Goal: Book appointment/travel/reservation

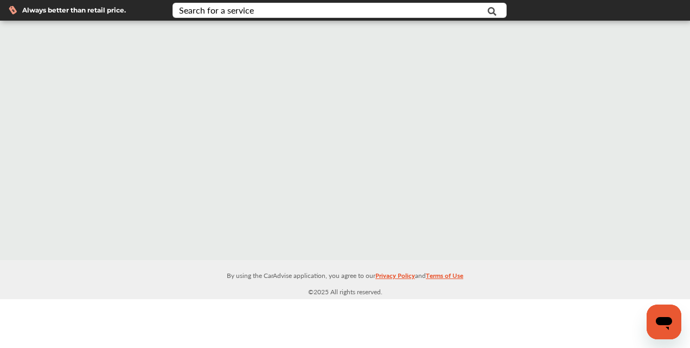
click at [94, 10] on span "Always better than retail price." at bounding box center [74, 10] width 104 height 7
drag, startPoint x: 17, startPoint y: 11, endPoint x: 155, endPoint y: 15, distance: 137.4
click at [17, 10] on div "Always better than retail price." at bounding box center [82, 9] width 147 height 9
click at [365, 5] on input "text" at bounding box center [329, 11] width 310 height 17
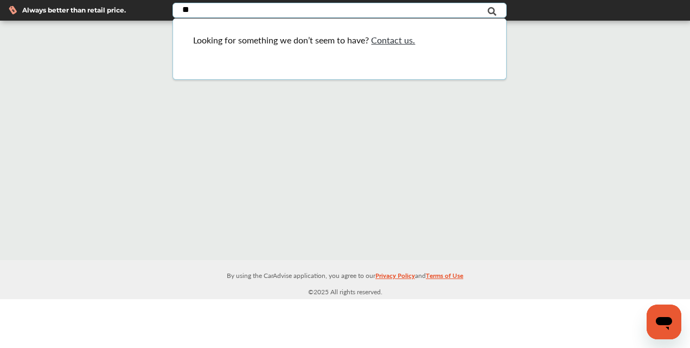
type input "*"
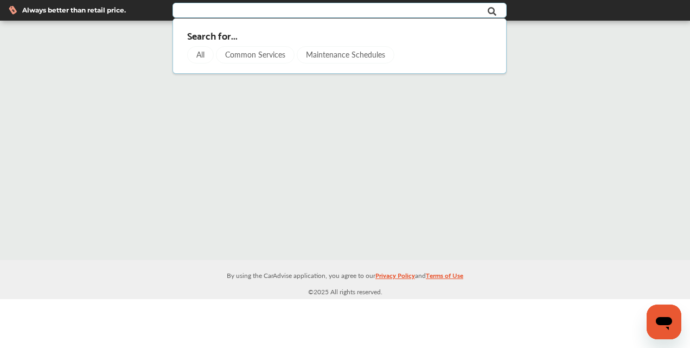
click at [272, 54] on div "Common Services" at bounding box center [255, 54] width 79 height 17
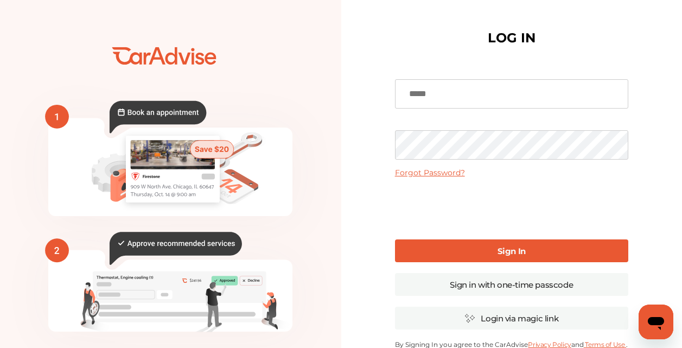
click at [169, 107] on icon at bounding box center [158, 117] width 97 height 33
click at [435, 103] on input at bounding box center [511, 93] width 233 height 29
type input "**********"
click at [375, 189] on div "**********" at bounding box center [511, 264] width 341 height 529
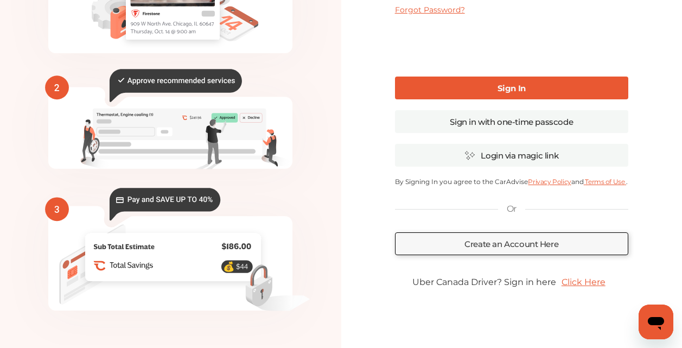
scroll to position [181, 0]
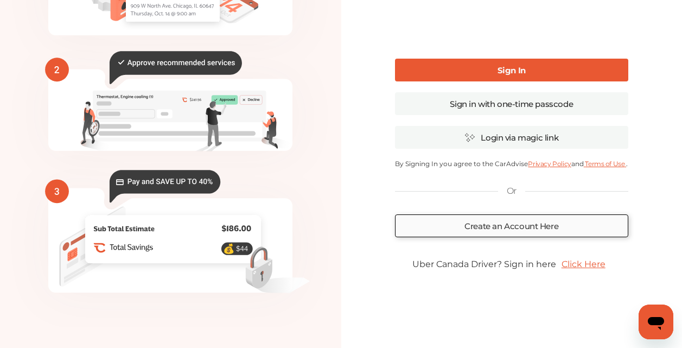
click at [530, 226] on link "Create an Account Here" at bounding box center [511, 225] width 233 height 23
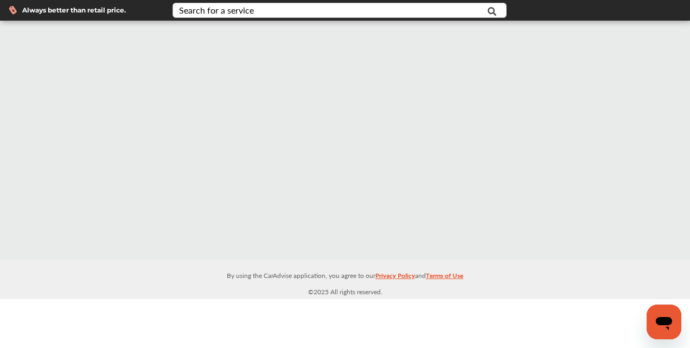
click at [497, 8] on icon at bounding box center [492, 11] width 24 height 27
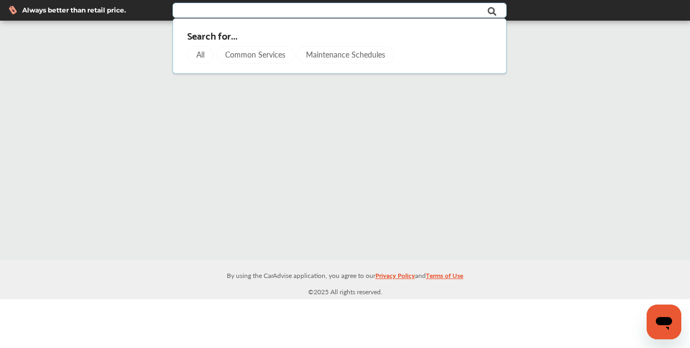
click at [202, 54] on div "All" at bounding box center [200, 54] width 27 height 17
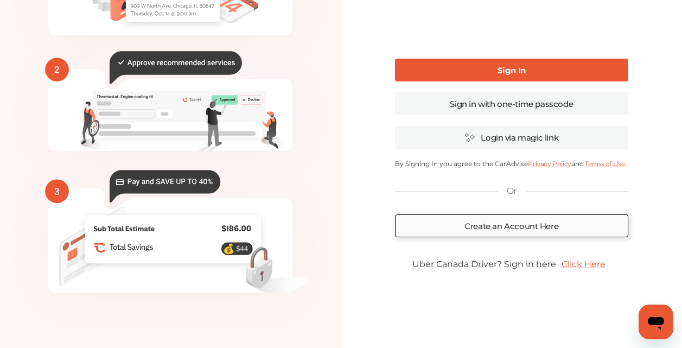
scroll to position [127, 0]
click at [527, 226] on link "Create an Account Here" at bounding box center [511, 225] width 233 height 23
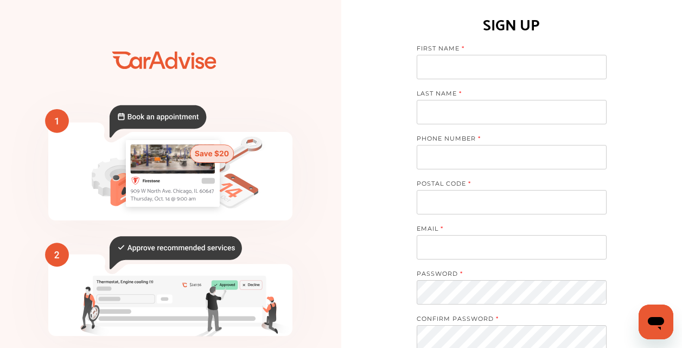
click at [464, 66] on input at bounding box center [512, 67] width 190 height 24
type input "**********"
type input "*****"
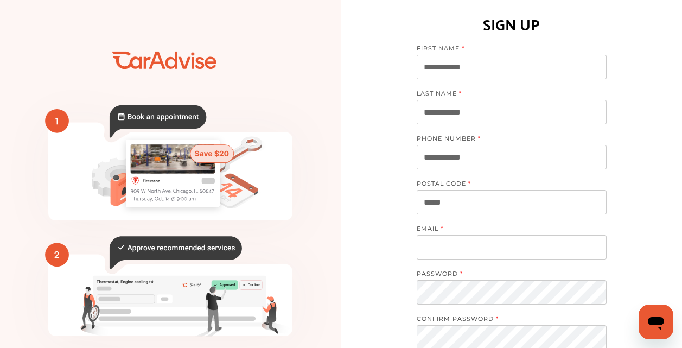
type input "**********"
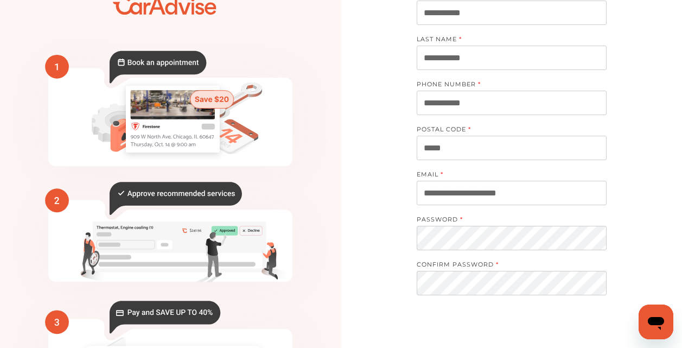
scroll to position [109, 0]
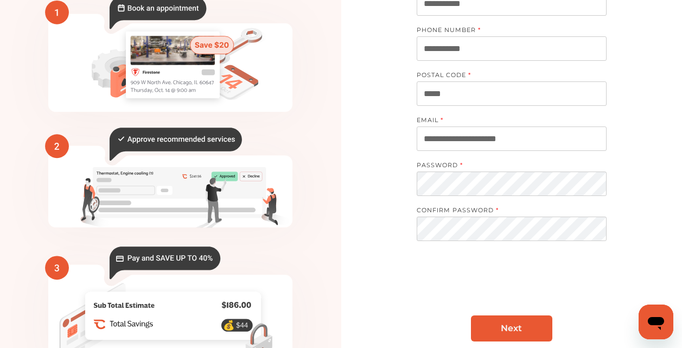
click at [512, 322] on link "Next" at bounding box center [511, 328] width 81 height 26
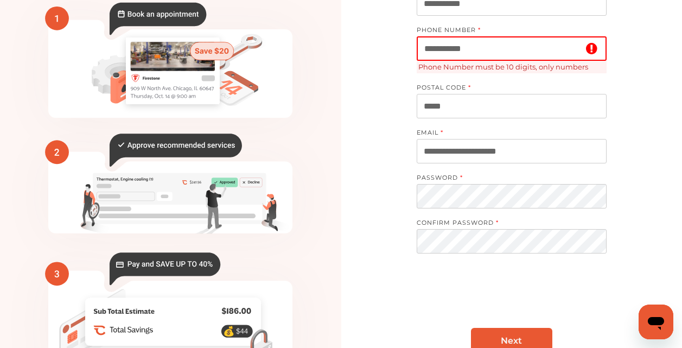
drag, startPoint x: 512, startPoint y: 47, endPoint x: 400, endPoint y: 48, distance: 111.8
click at [400, 48] on div "**********" at bounding box center [511, 166] width 341 height 550
drag, startPoint x: 417, startPoint y: 43, endPoint x: 428, endPoint y: 44, distance: 10.9
click at [425, 44] on div "**********" at bounding box center [511, 166] width 341 height 550
click at [429, 46] on input "**********" at bounding box center [512, 48] width 190 height 24
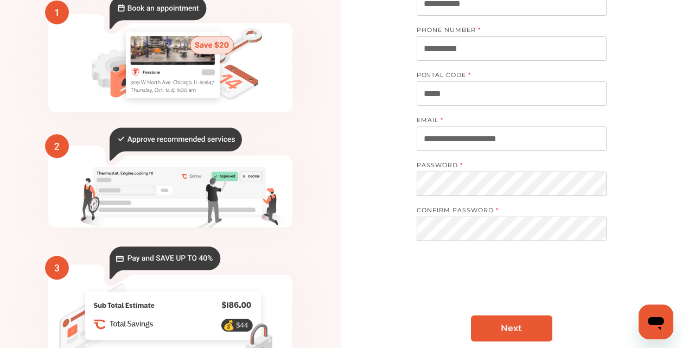
type input "**********"
click at [495, 327] on link "Next" at bounding box center [511, 328] width 81 height 26
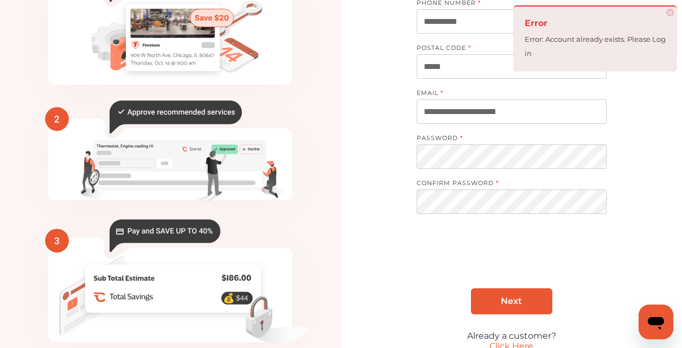
scroll to position [190, 0]
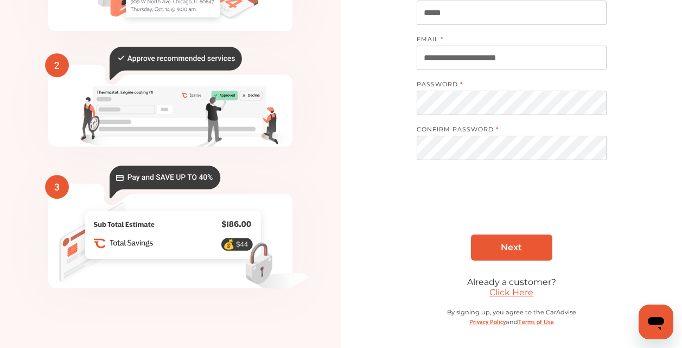
click at [513, 293] on link "Click Here" at bounding box center [512, 292] width 44 height 10
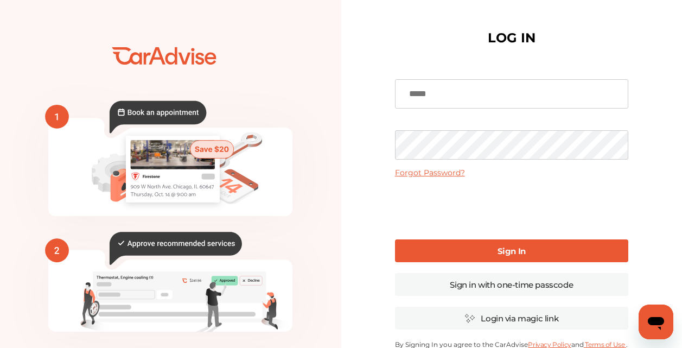
scroll to position [54, 0]
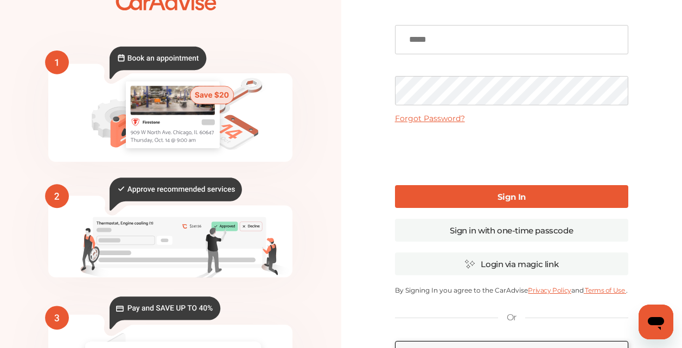
click at [448, 42] on input at bounding box center [511, 39] width 233 height 29
type input "**********"
click at [470, 188] on link "Sign In" at bounding box center [511, 196] width 233 height 23
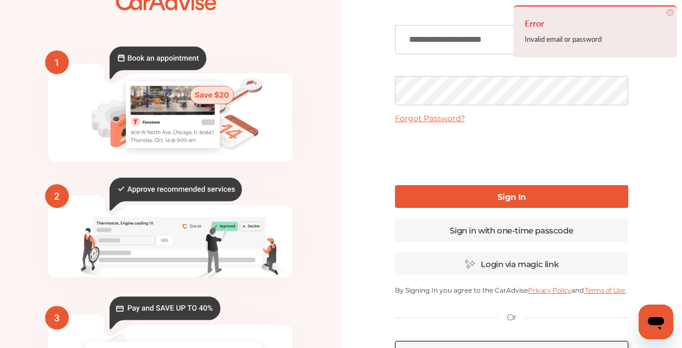
click at [441, 111] on div "**********" at bounding box center [511, 210] width 233 height 399
click at [441, 118] on link "Forgot Password?" at bounding box center [430, 118] width 70 height 10
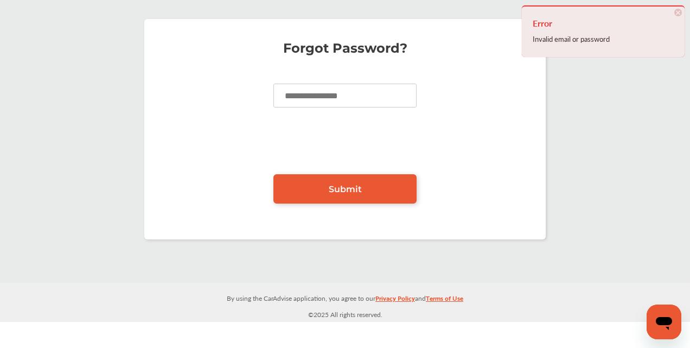
click at [309, 99] on input at bounding box center [345, 96] width 143 height 24
type input "**********"
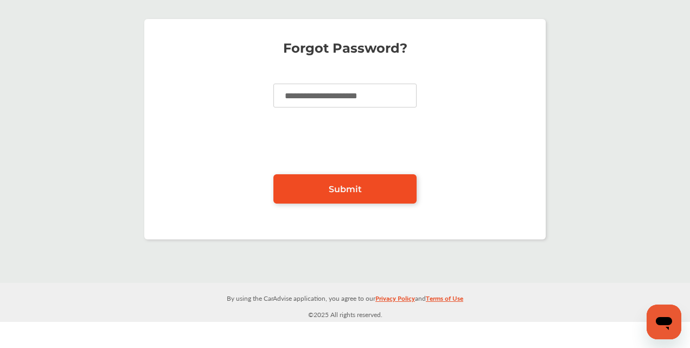
click at [333, 179] on link "Submit" at bounding box center [345, 188] width 143 height 29
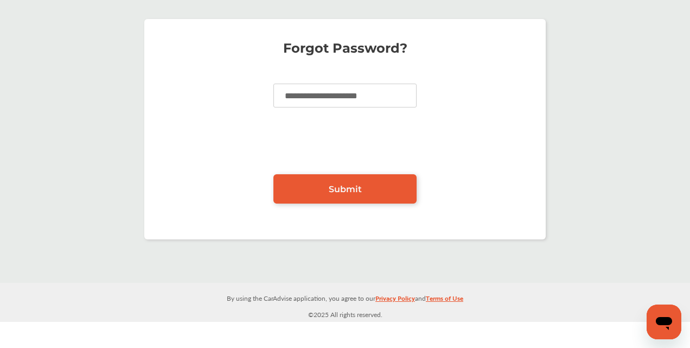
click at [320, 100] on input "**********" at bounding box center [345, 96] width 143 height 24
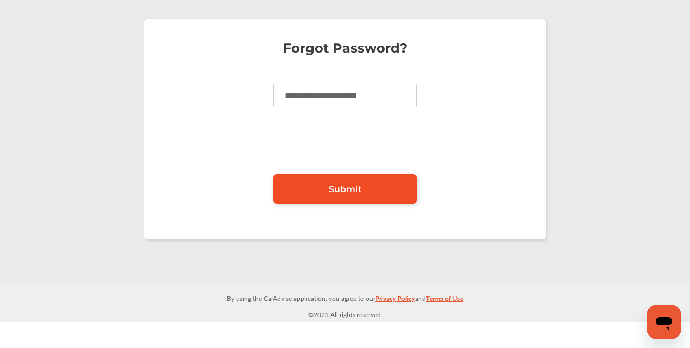
click at [344, 188] on span "Submit" at bounding box center [345, 189] width 33 height 10
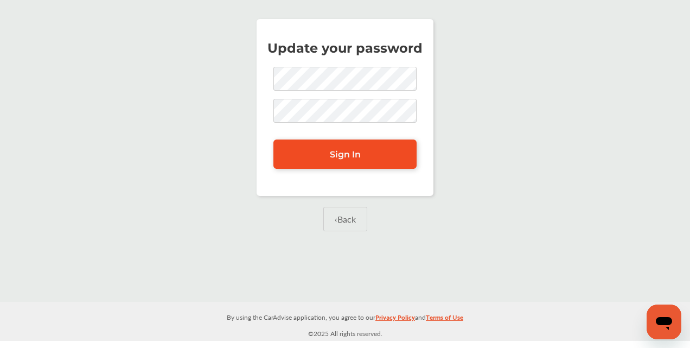
click at [351, 164] on link "Sign In" at bounding box center [345, 153] width 143 height 29
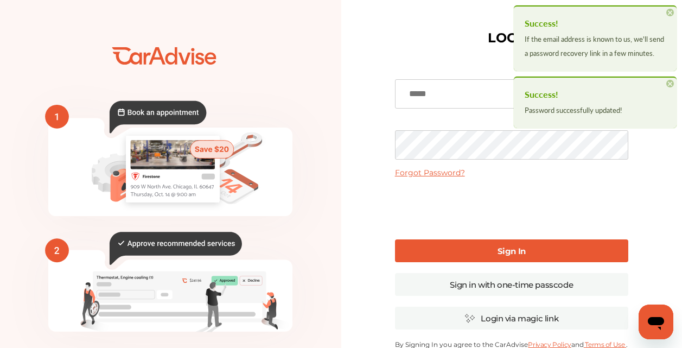
click at [475, 246] on link "Sign In" at bounding box center [511, 250] width 233 height 23
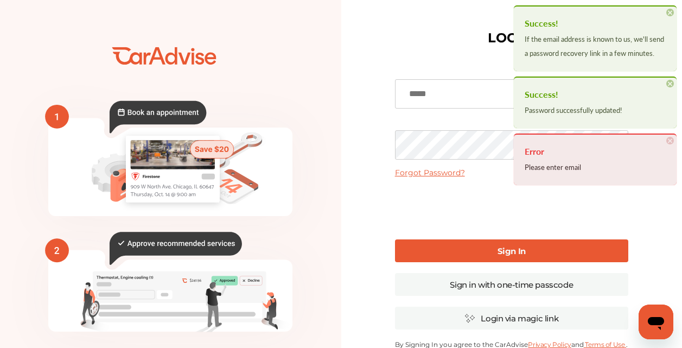
click at [357, 144] on div "**********" at bounding box center [511, 264] width 341 height 529
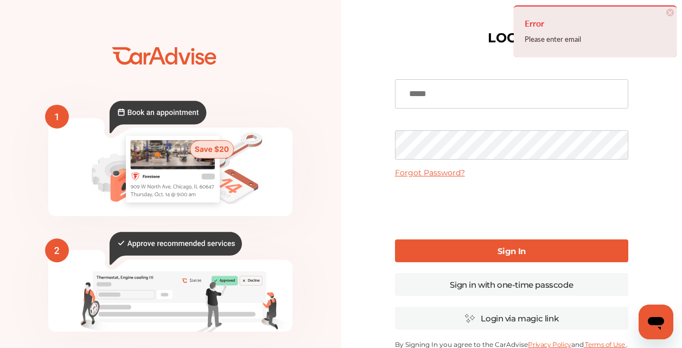
click at [433, 88] on input at bounding box center [511, 93] width 233 height 29
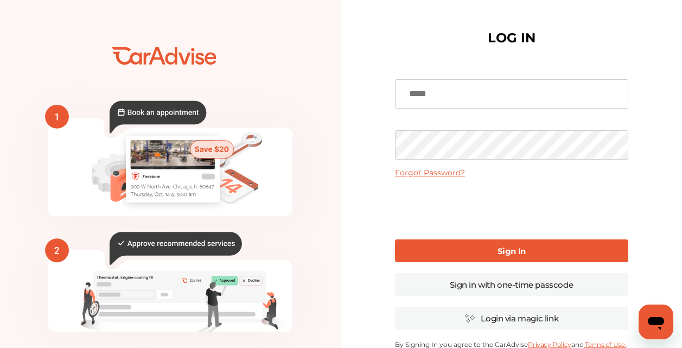
click at [439, 101] on input at bounding box center [511, 93] width 233 height 29
type input "**********"
click at [486, 249] on link "Sign In" at bounding box center [511, 250] width 233 height 23
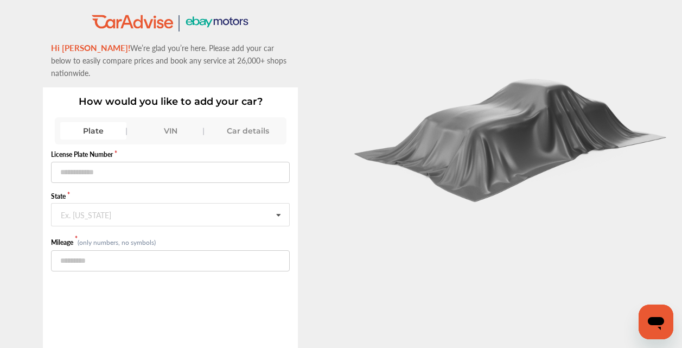
click at [212, 23] on icon at bounding box center [209, 23] width 8 height 8
click at [143, 20] on icon at bounding box center [138, 22] width 9 height 14
click at [253, 122] on div "Car details" at bounding box center [247, 130] width 66 height 17
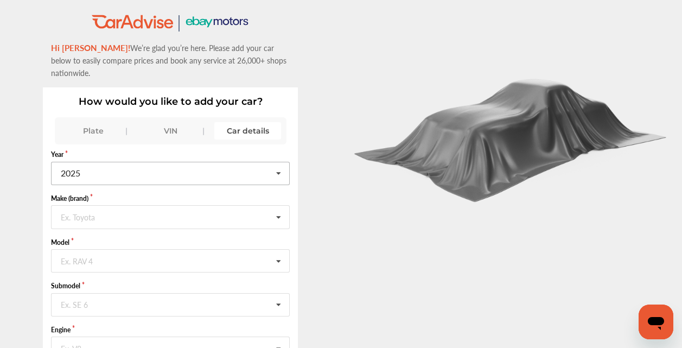
click at [271, 166] on input "text" at bounding box center [171, 172] width 238 height 21
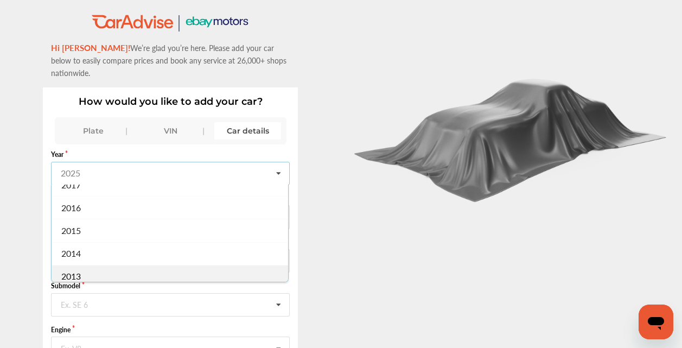
scroll to position [163, 0]
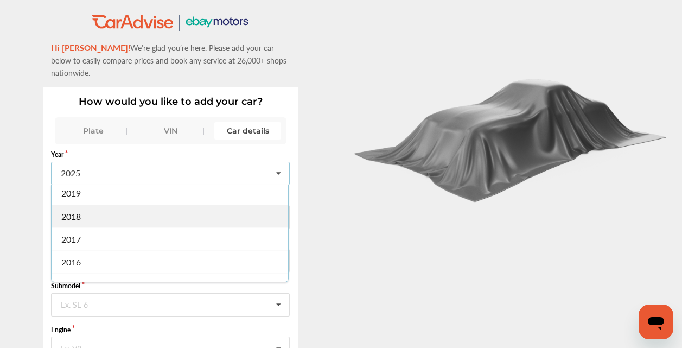
click at [87, 205] on div "2018" at bounding box center [170, 216] width 237 height 23
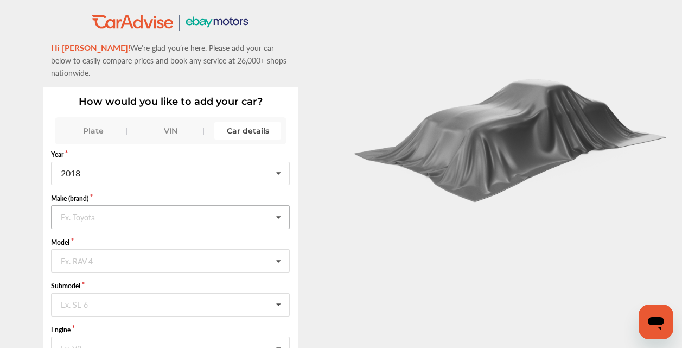
scroll to position [54, 0]
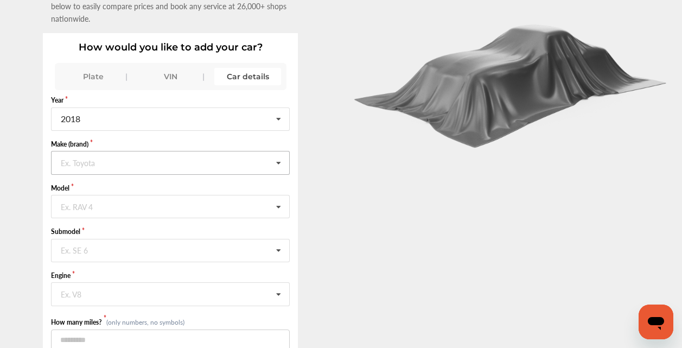
click at [115, 151] on input "text" at bounding box center [171, 161] width 238 height 21
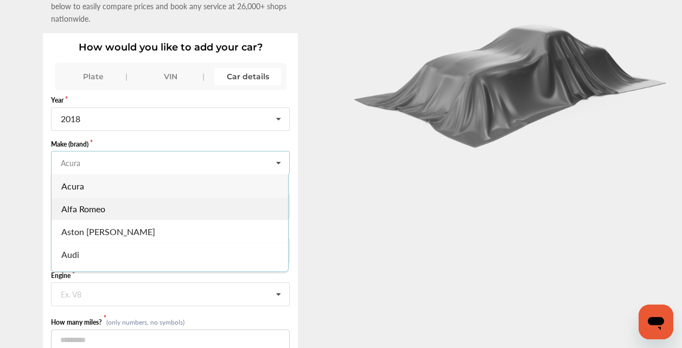
scroll to position [109, 0]
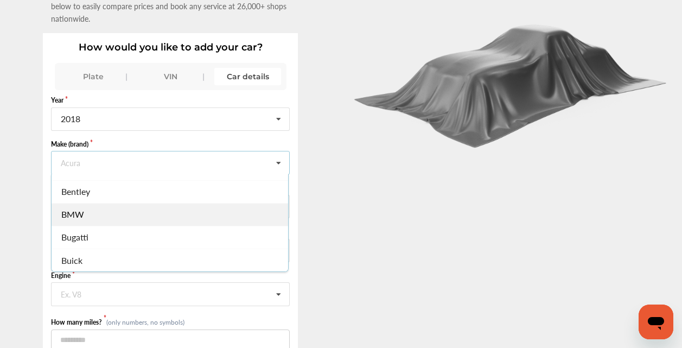
click at [87, 202] on div "BMW" at bounding box center [170, 213] width 237 height 23
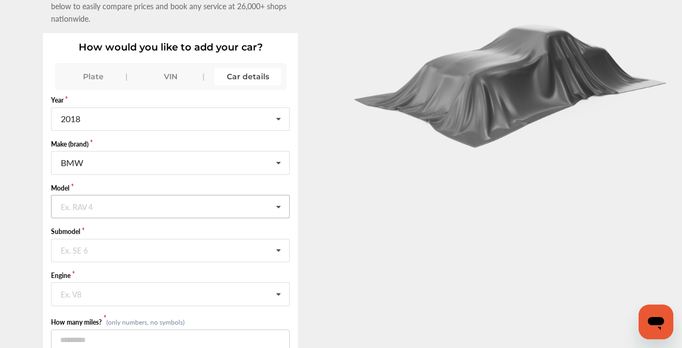
click at [99, 197] on input "text" at bounding box center [171, 205] width 238 height 21
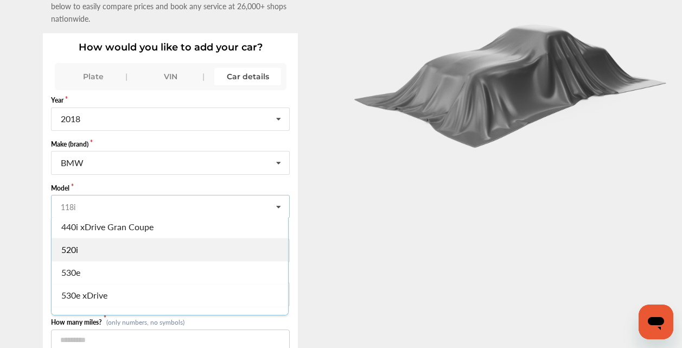
scroll to position [651, 0]
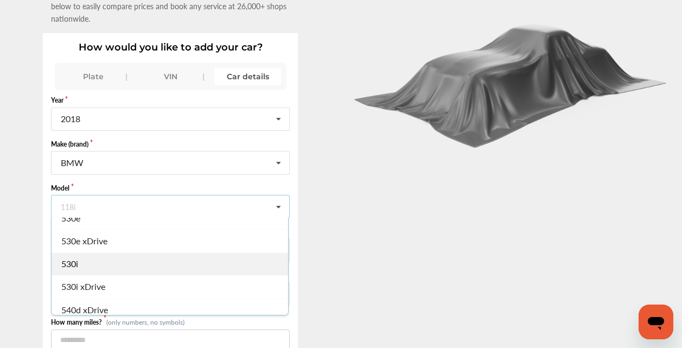
click at [82, 253] on div "530i" at bounding box center [170, 263] width 237 height 23
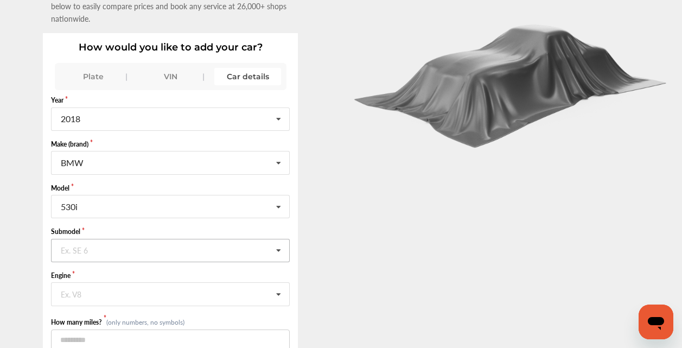
click at [115, 240] on input "text" at bounding box center [171, 249] width 238 height 21
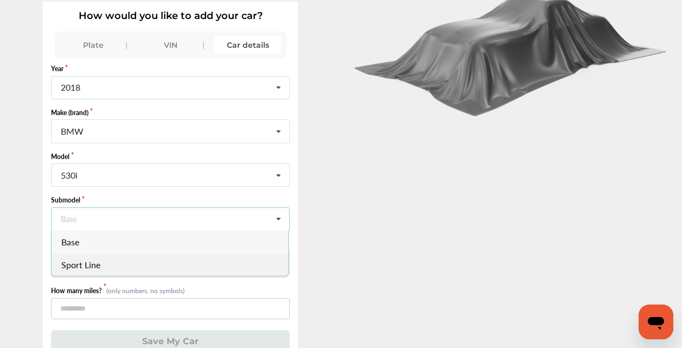
click at [88, 258] on span "Sport Line" at bounding box center [81, 264] width 39 height 12
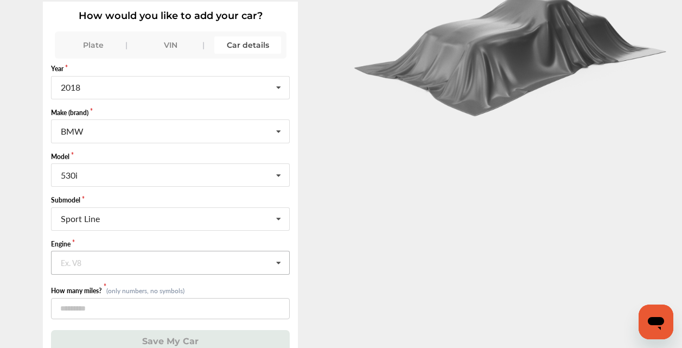
click at [94, 251] on input "text" at bounding box center [171, 261] width 238 height 21
click at [81, 274] on div "N/A" at bounding box center [170, 285] width 237 height 23
click at [115, 298] on input "number" at bounding box center [170, 308] width 239 height 21
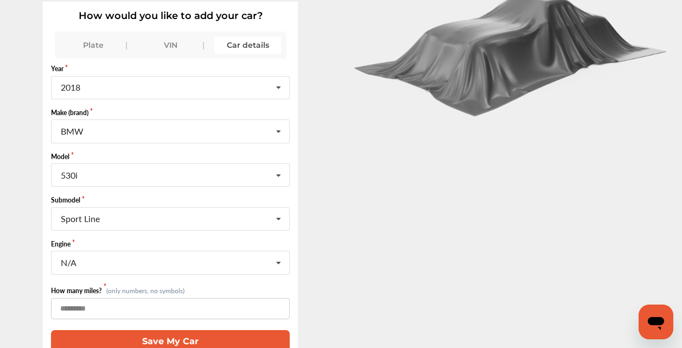
type input "******"
click at [242, 330] on button "Save My Car" at bounding box center [170, 341] width 239 height 22
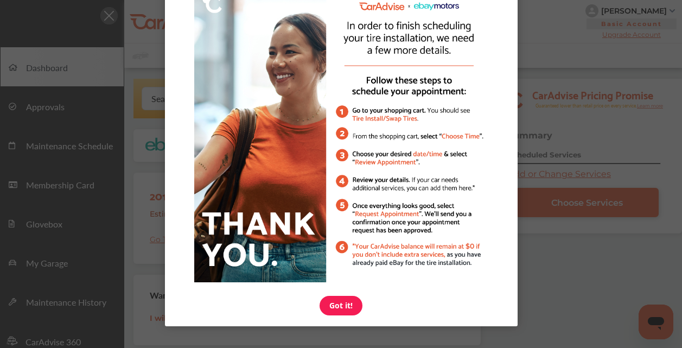
scroll to position [54, 0]
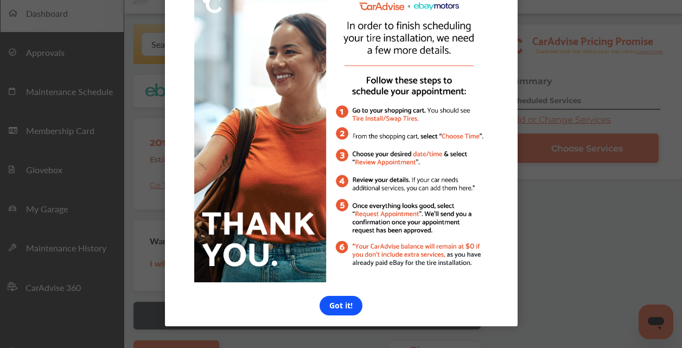
click at [345, 298] on link "Got it!" at bounding box center [341, 306] width 43 height 20
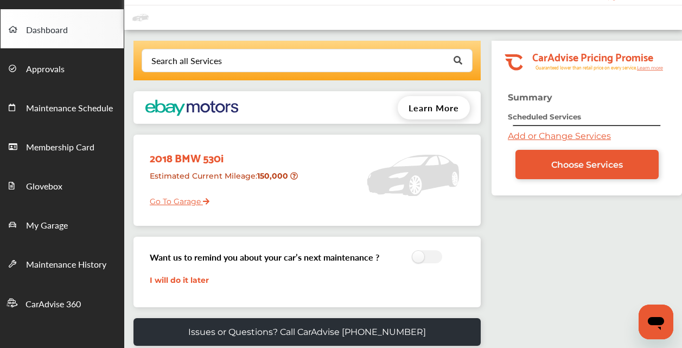
scroll to position [0, 0]
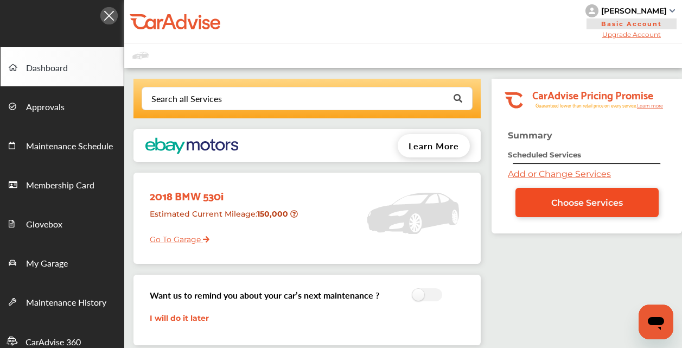
click at [577, 194] on link "Choose Services" at bounding box center [587, 202] width 143 height 29
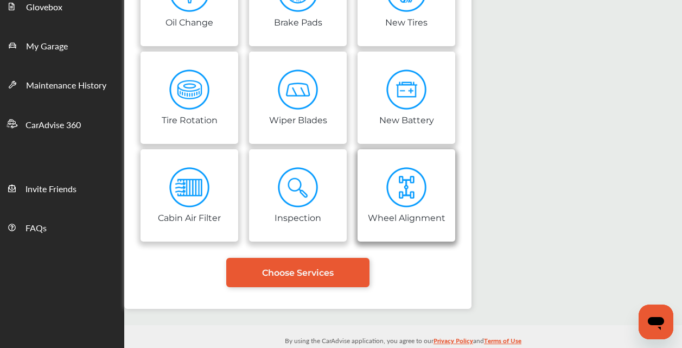
scroll to position [109, 0]
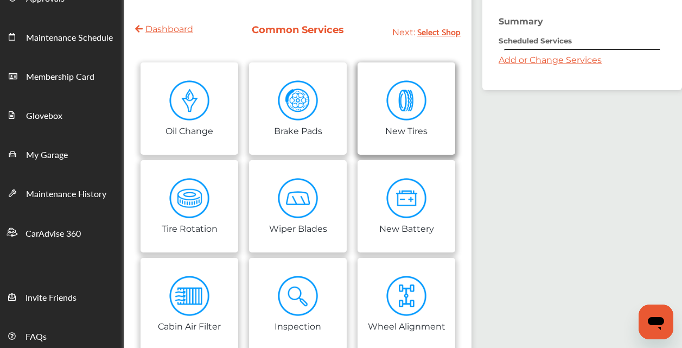
click at [422, 117] on img at bounding box center [406, 100] width 41 height 41
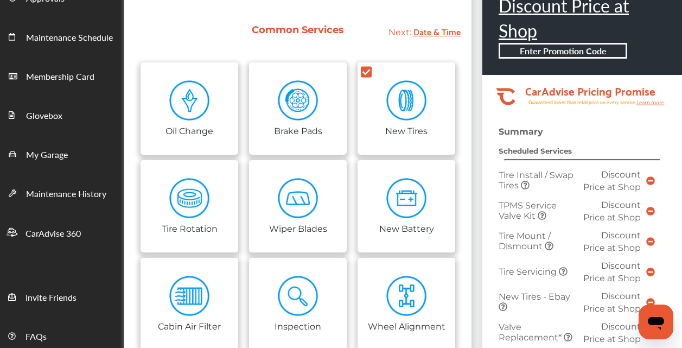
scroll to position [163, 0]
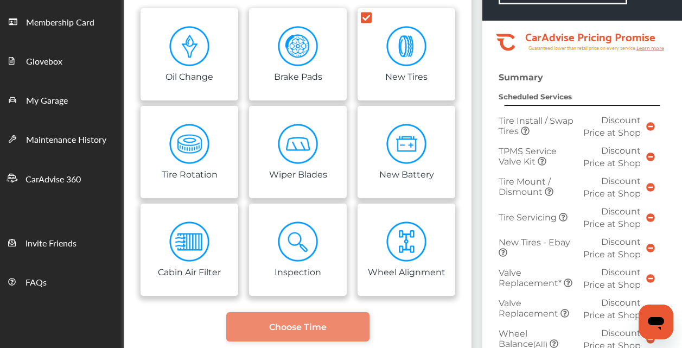
click at [538, 118] on span "Tire Install / Swap Tires" at bounding box center [536, 126] width 75 height 21
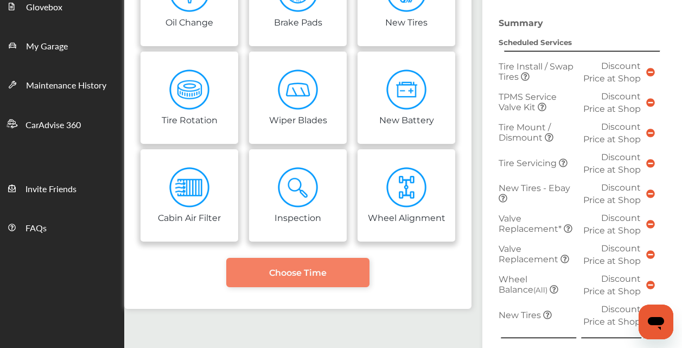
click at [341, 272] on link "Choose Time" at bounding box center [297, 272] width 143 height 29
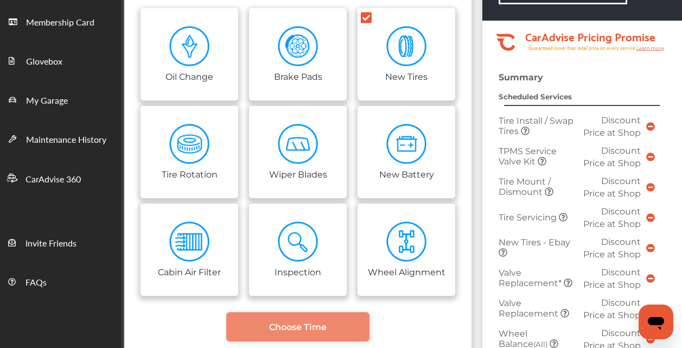
click at [651, 122] on icon at bounding box center [650, 126] width 9 height 9
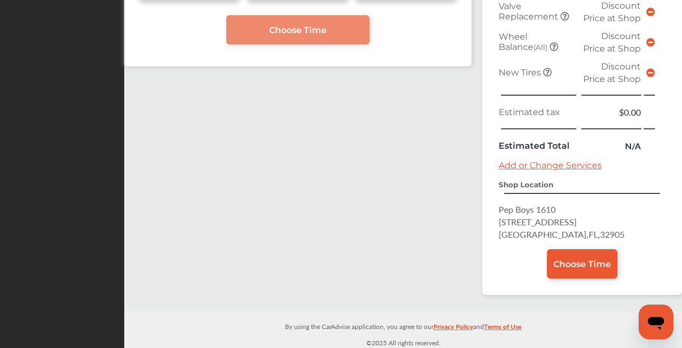
scroll to position [429, 0]
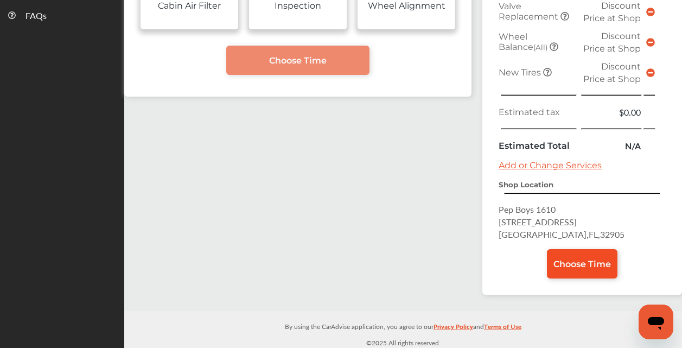
click at [584, 265] on span "Choose Time" at bounding box center [583, 264] width 58 height 10
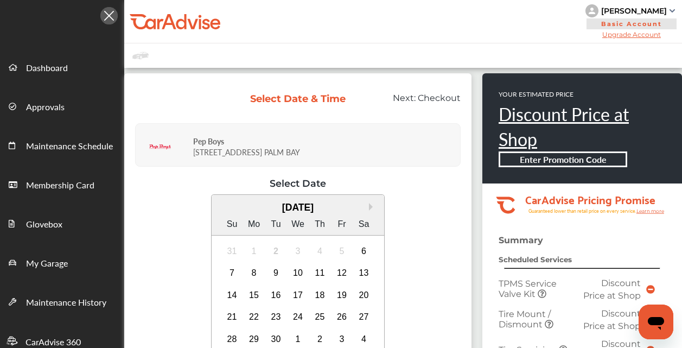
scroll to position [54, 0]
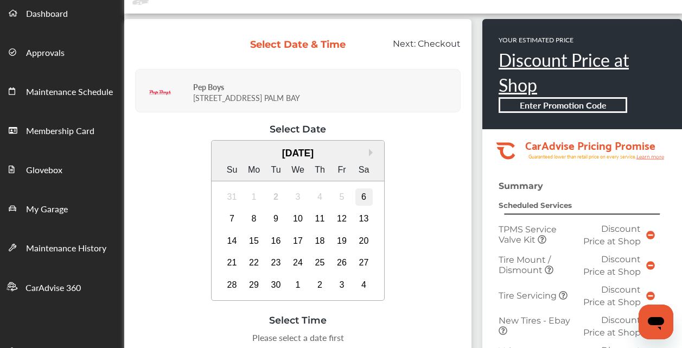
click at [363, 196] on div "6" at bounding box center [363, 196] width 17 height 17
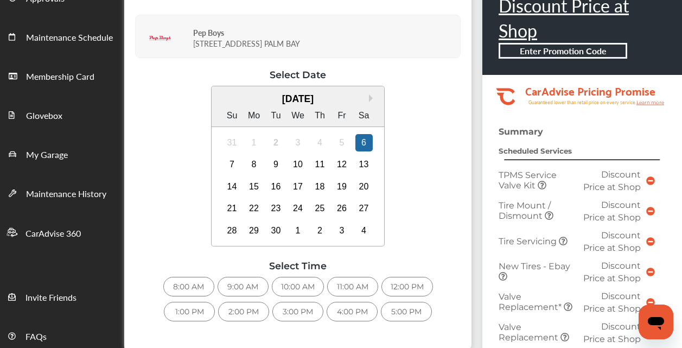
scroll to position [163, 0]
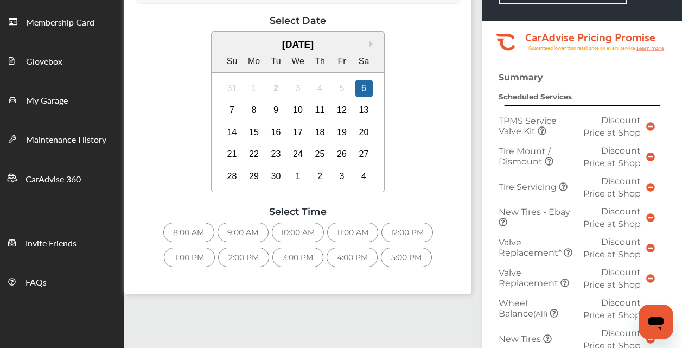
click at [316, 228] on div "10:00 AM" at bounding box center [298, 233] width 52 height 20
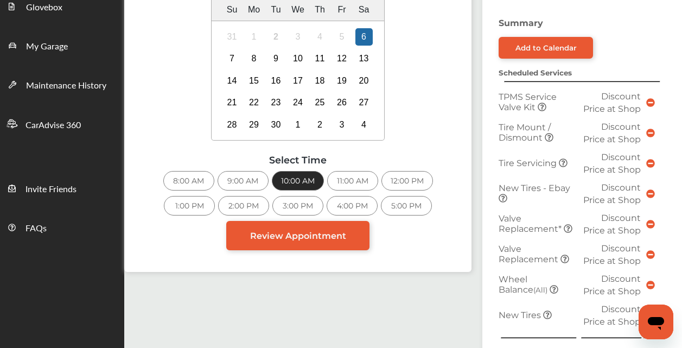
scroll to position [326, 0]
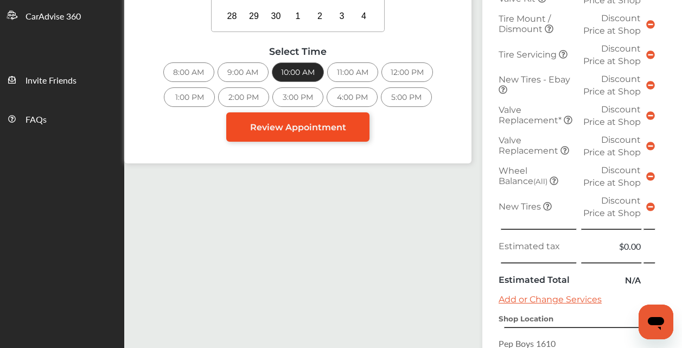
click at [337, 135] on link "Review Appointment" at bounding box center [297, 126] width 143 height 29
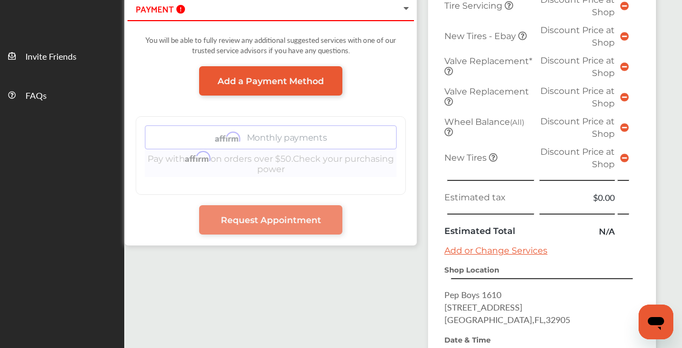
scroll to position [295, 0]
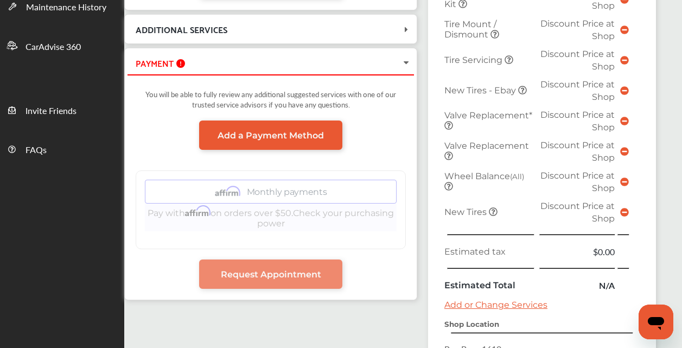
click at [629, 180] on icon at bounding box center [624, 181] width 9 height 9
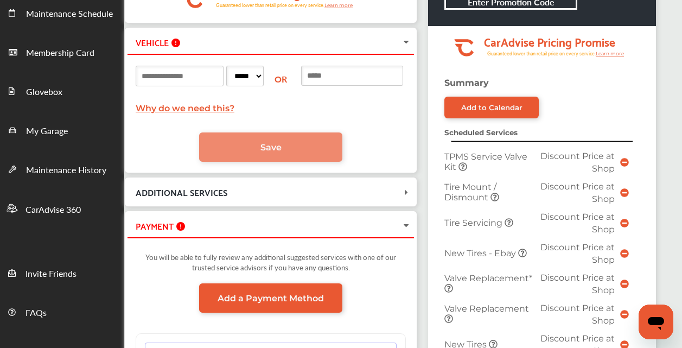
scroll to position [78, 0]
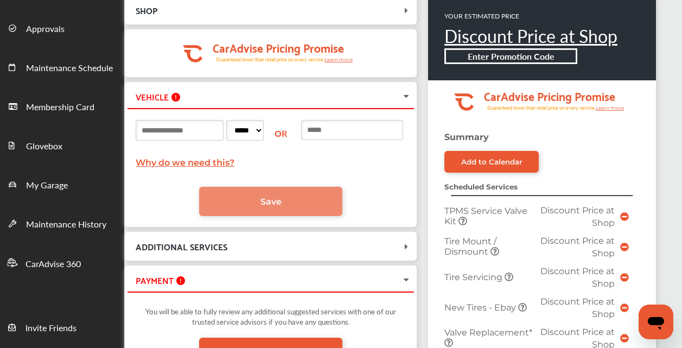
click at [205, 131] on input at bounding box center [180, 130] width 88 height 21
type input "******"
click at [266, 141] on div "****** ***** ** ** ** ** ** ** ** ** ** ** ** ** ** ** ** ** ** ** ** ** ** ** …" at bounding box center [201, 132] width 131 height 31
click at [264, 130] on select "***** ** ** ** ** ** ** ** ** ** ** ** ** ** ** ** ** ** ** ** ** ** ** ** ** *…" at bounding box center [244, 130] width 37 height 21
select select "**"
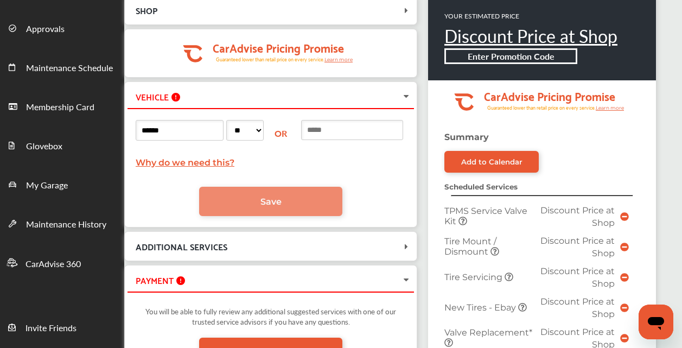
click at [242, 120] on select "***** ** ** ** ** ** ** ** ** ** ** ** ** ** ** ** ** ** ** ** ** ** ** ** ** *…" at bounding box center [244, 130] width 37 height 21
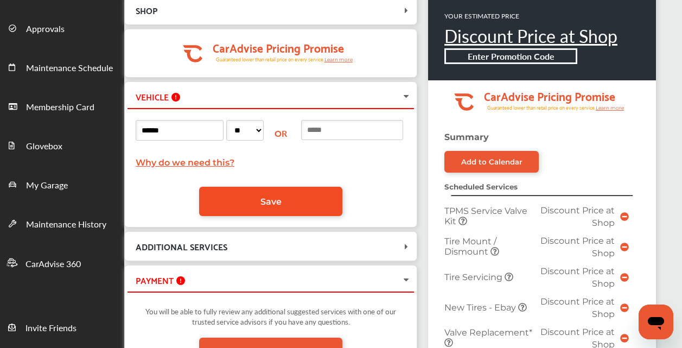
click at [269, 203] on span "Save" at bounding box center [271, 201] width 21 height 10
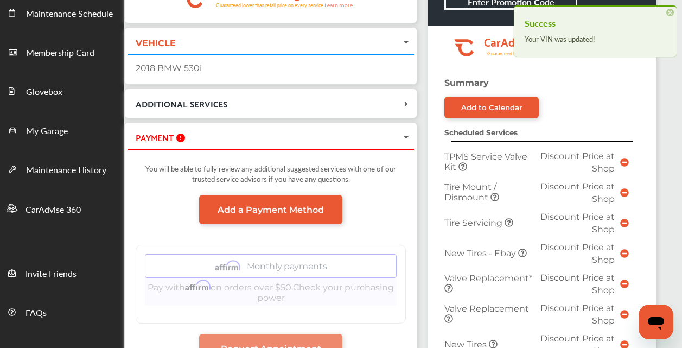
scroll to position [187, 0]
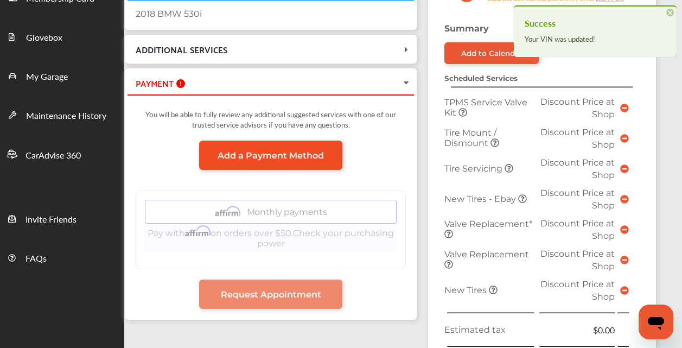
click at [298, 162] on link "Add a Payment Method" at bounding box center [270, 155] width 143 height 29
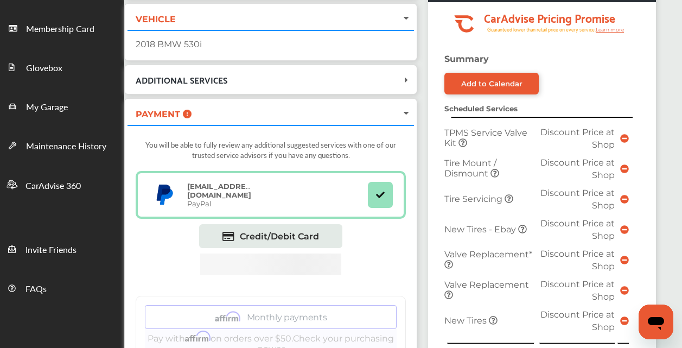
scroll to position [102, 0]
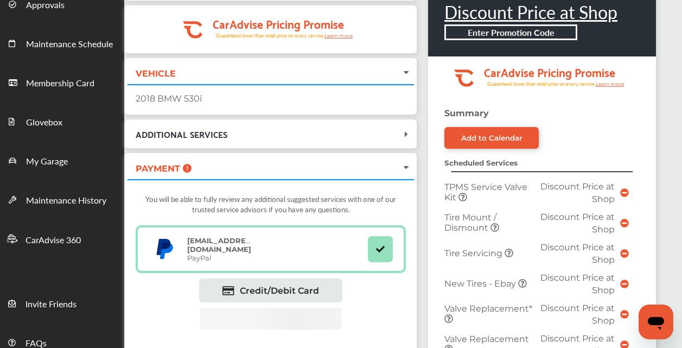
click at [461, 194] on icon at bounding box center [463, 197] width 9 height 9
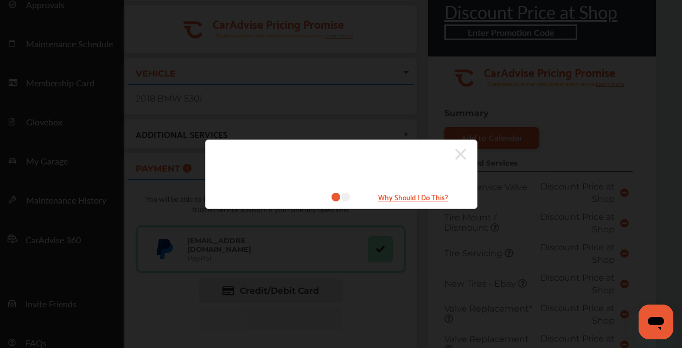
drag, startPoint x: 506, startPoint y: 200, endPoint x: 495, endPoint y: 198, distance: 11.7
click at [505, 200] on div "Why Should I Do This?" at bounding box center [341, 174] width 682 height 348
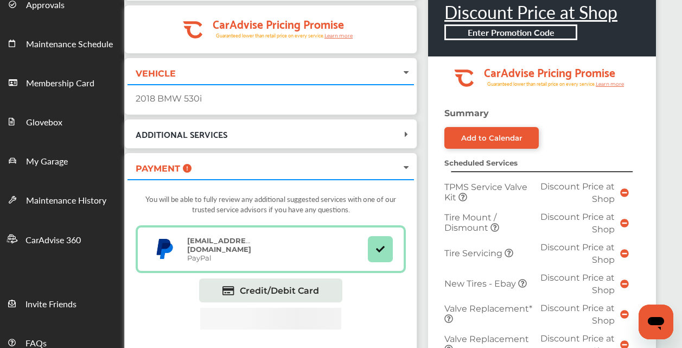
click at [625, 188] on icon at bounding box center [624, 192] width 9 height 9
click at [625, 189] on icon at bounding box center [624, 192] width 9 height 9
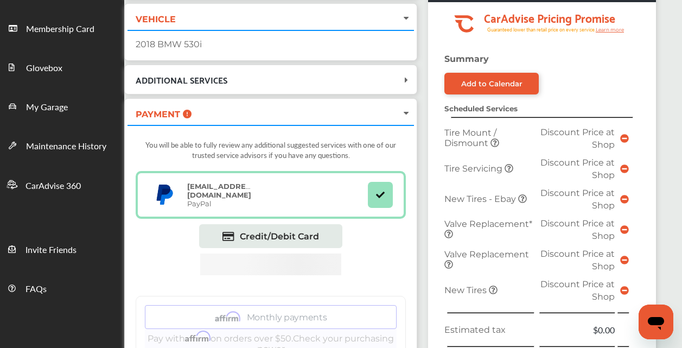
scroll to position [211, 0]
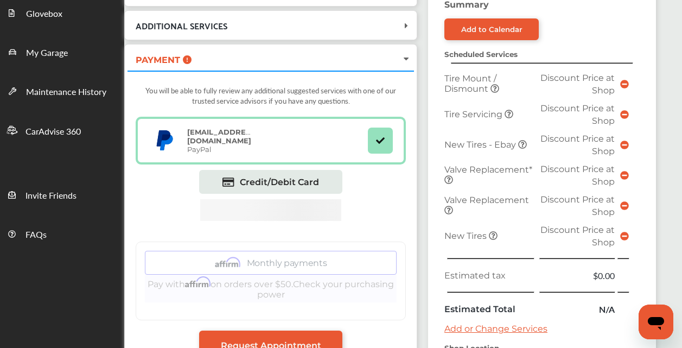
click at [621, 204] on icon at bounding box center [624, 205] width 9 height 9
click at [621, 172] on icon at bounding box center [624, 175] width 9 height 9
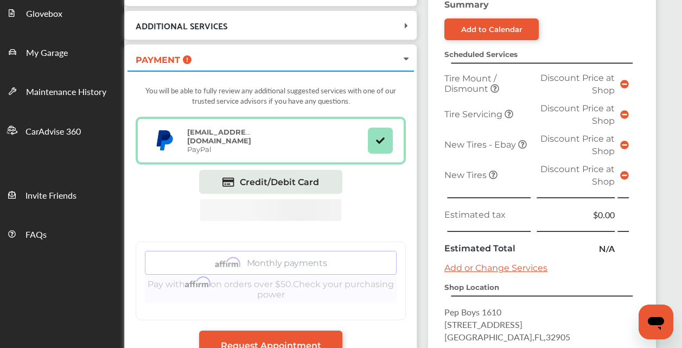
click at [627, 172] on icon at bounding box center [624, 175] width 9 height 9
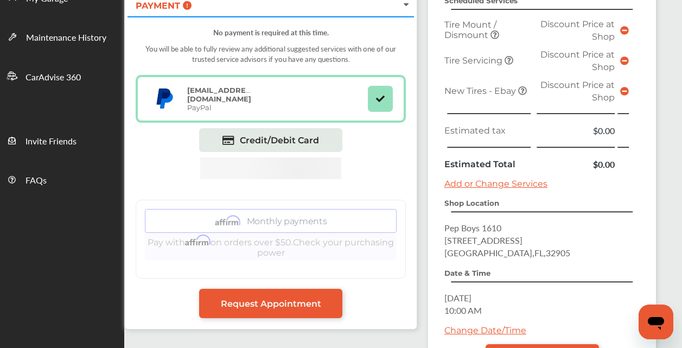
scroll to position [319, 0]
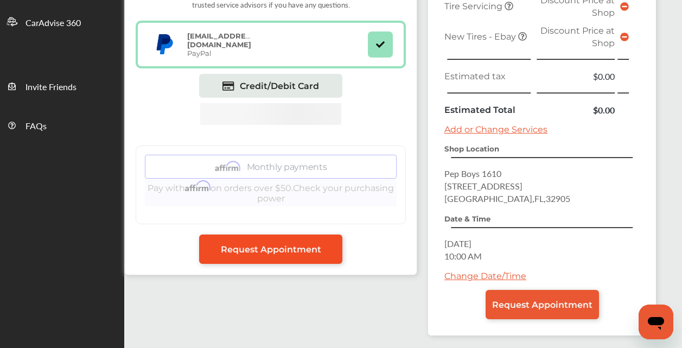
click at [322, 248] on link "Request Appointment" at bounding box center [270, 248] width 143 height 29
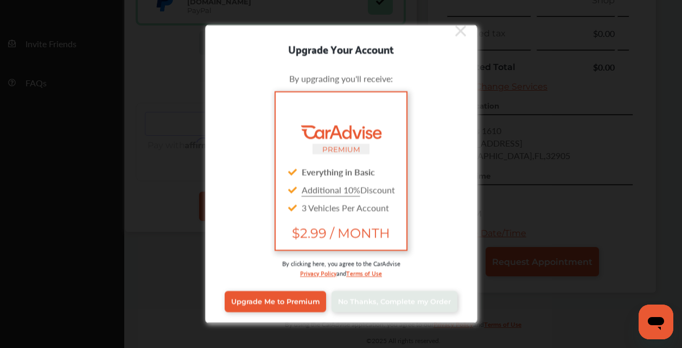
scroll to position [0, 0]
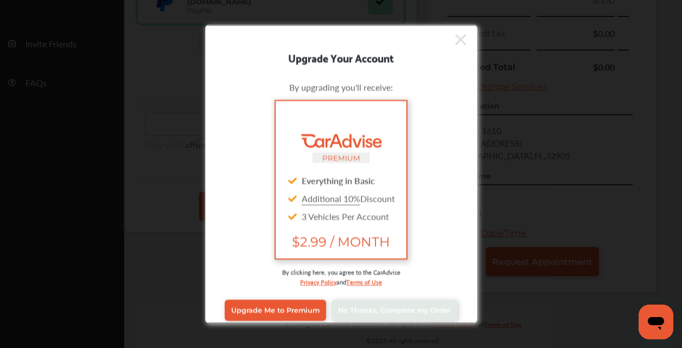
click at [455, 34] on icon at bounding box center [460, 38] width 11 height 17
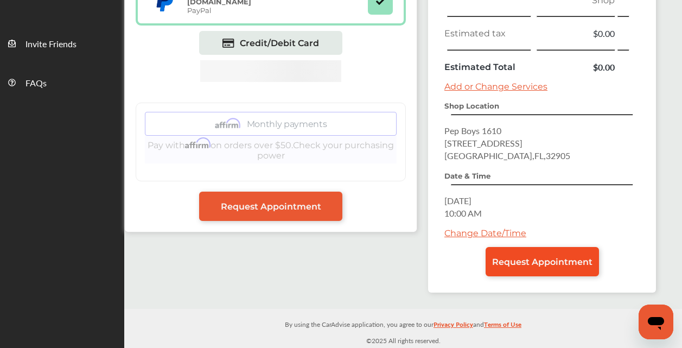
click at [529, 258] on span "Request Appointment" at bounding box center [542, 262] width 100 height 10
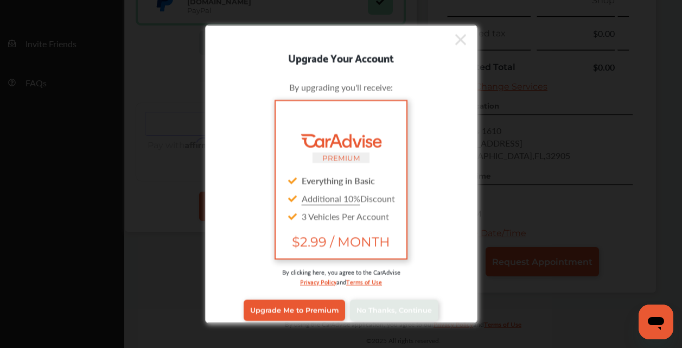
scroll to position [9, 0]
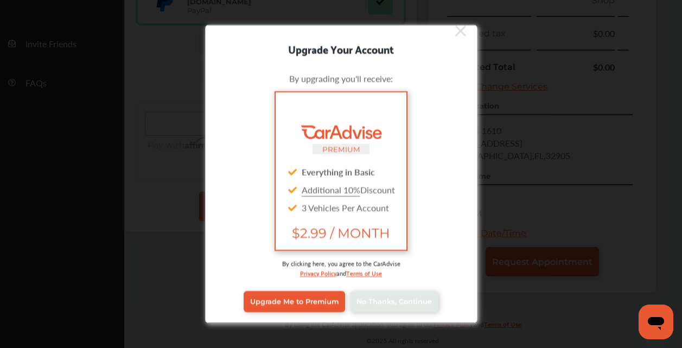
click at [455, 29] on icon at bounding box center [460, 30] width 11 height 11
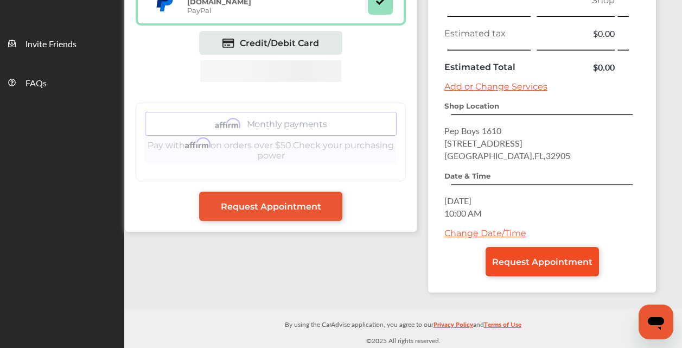
click at [519, 253] on link "Request Appointment" at bounding box center [542, 261] width 113 height 29
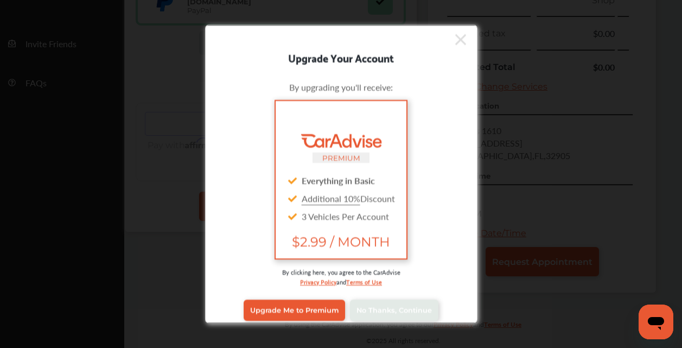
click at [393, 300] on div "Upgrade Me to Premium No Thanks, Continue" at bounding box center [341, 309] width 256 height 43
click at [400, 304] on link "No Thanks, Continue" at bounding box center [394, 310] width 88 height 21
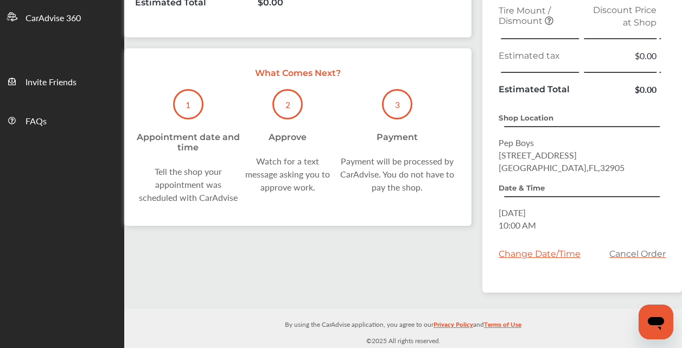
scroll to position [271, 0]
